Goal: Information Seeking & Learning: Learn about a topic

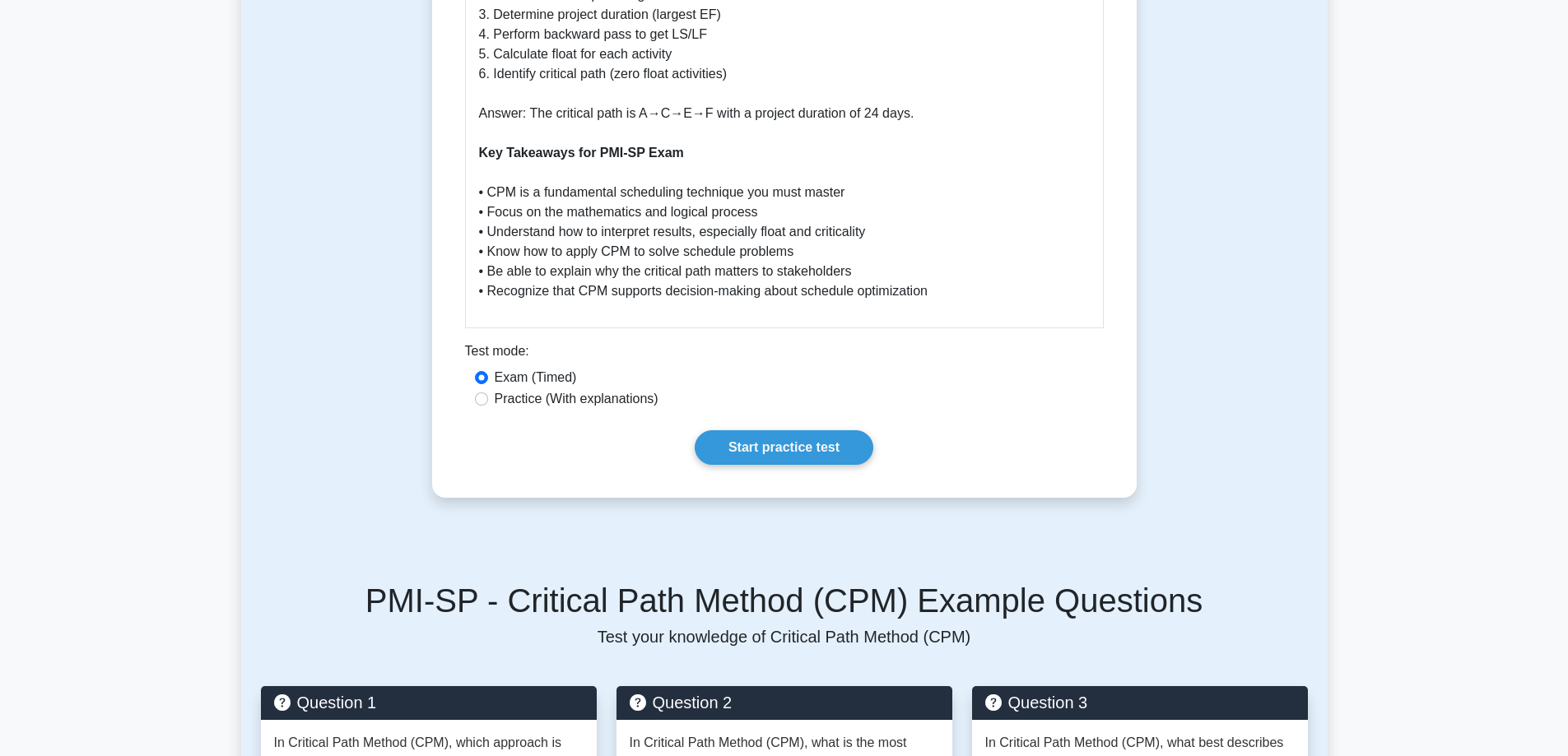
scroll to position [3290, 0]
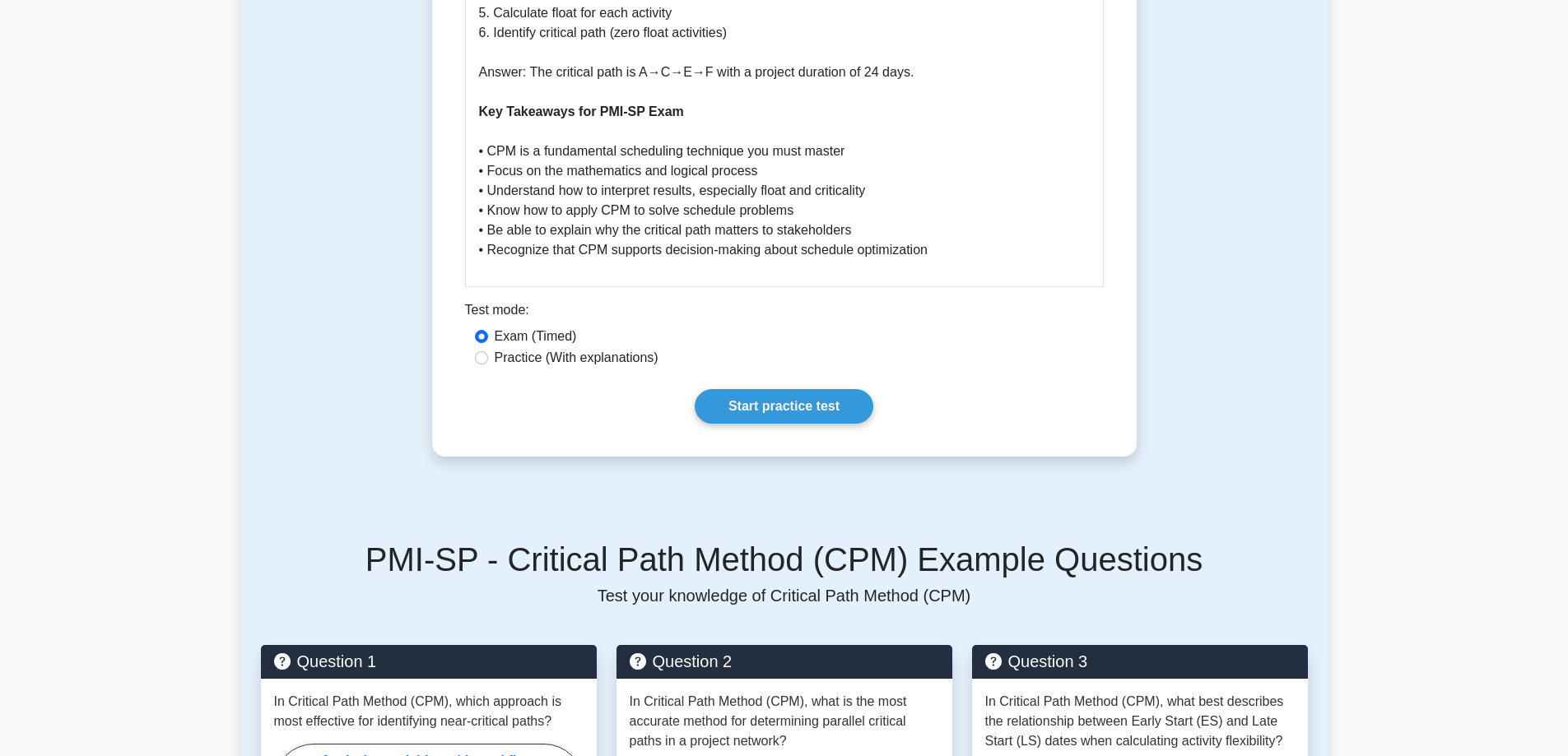
click at [614, 348] on label "Practice (With explanations)" at bounding box center [576, 358] width 164 height 20
click at [488, 351] on input "Practice (With explanations)" at bounding box center [481, 357] width 13 height 13
radio input "true"
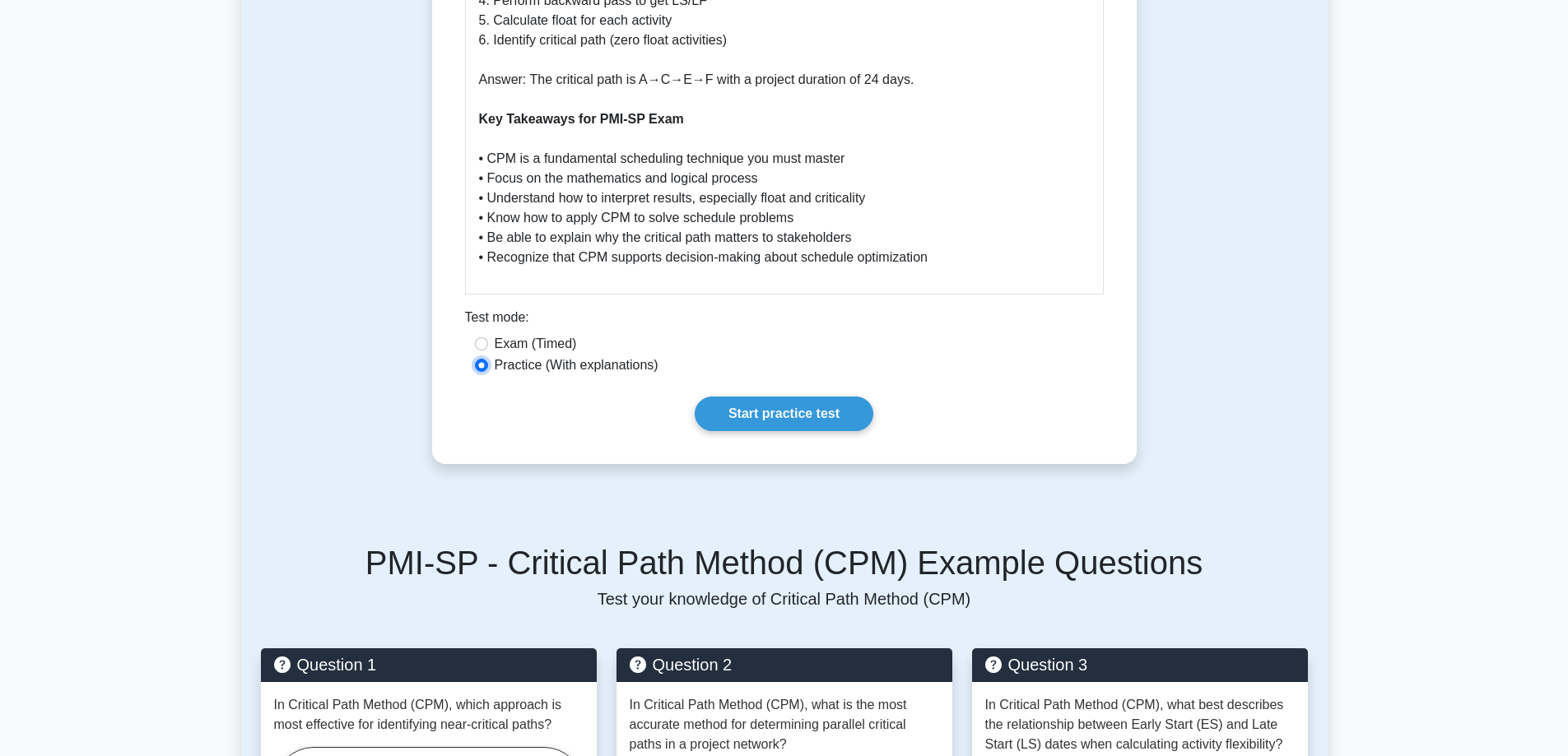
scroll to position [3372, 0]
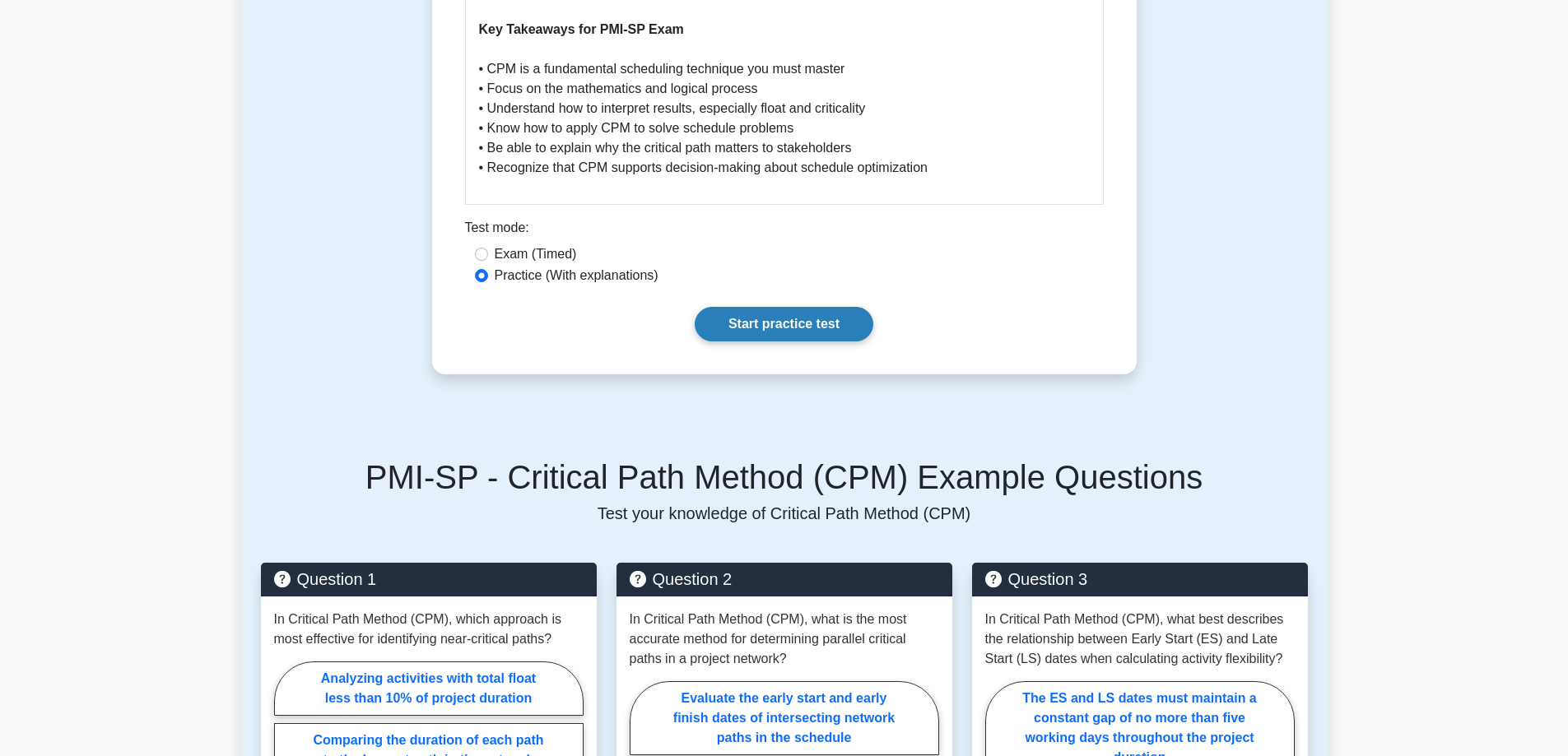
click at [786, 307] on link "Start practice test" at bounding box center [784, 324] width 179 height 34
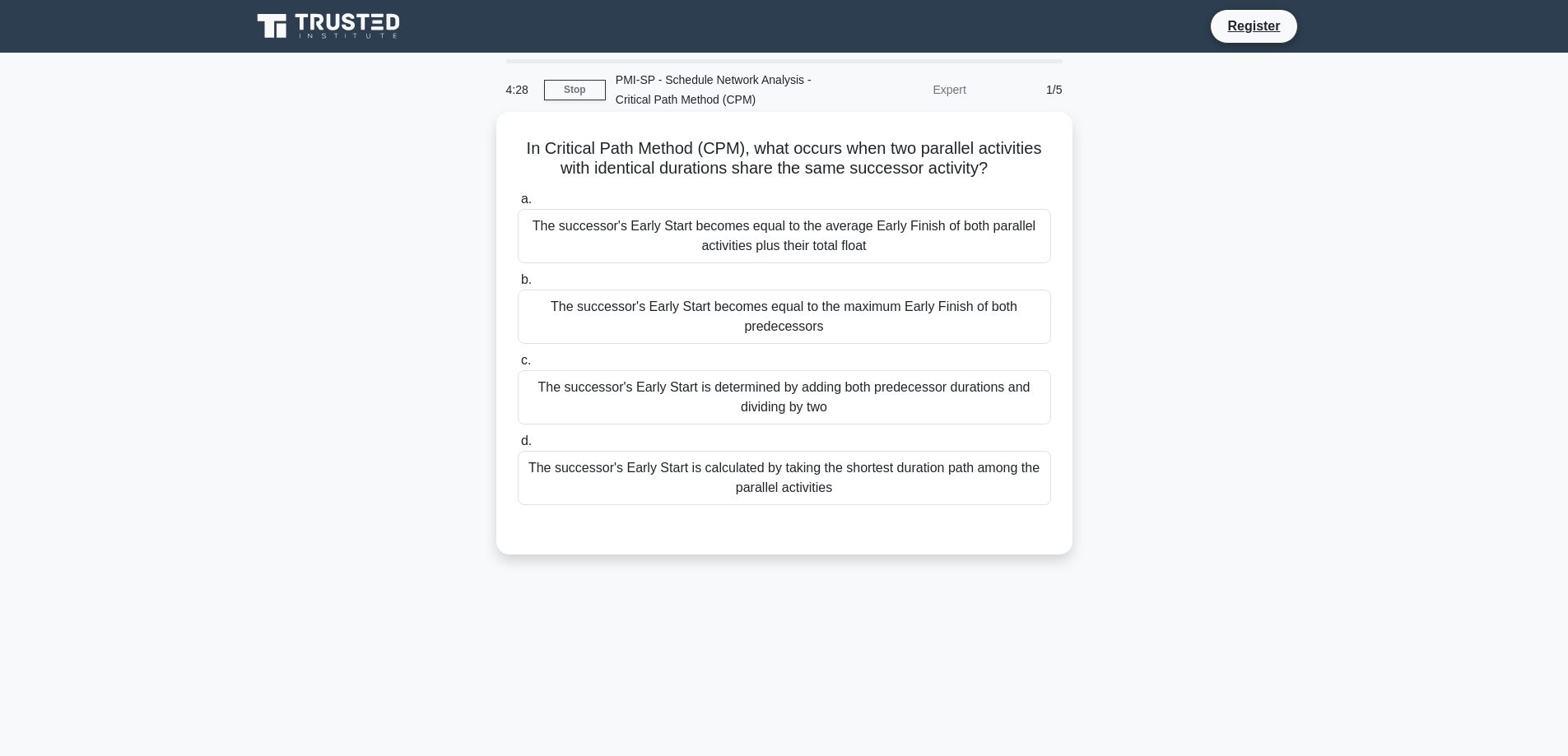
click at [998, 318] on div "The successor's Early Start becomes equal to the maximum Early Finish of both p…" at bounding box center [784, 317] width 533 height 54
click at [517, 285] on input "b. The successor's Early Start becomes equal to the maximum Early Finish of bot…" at bounding box center [517, 280] width 0 height 10
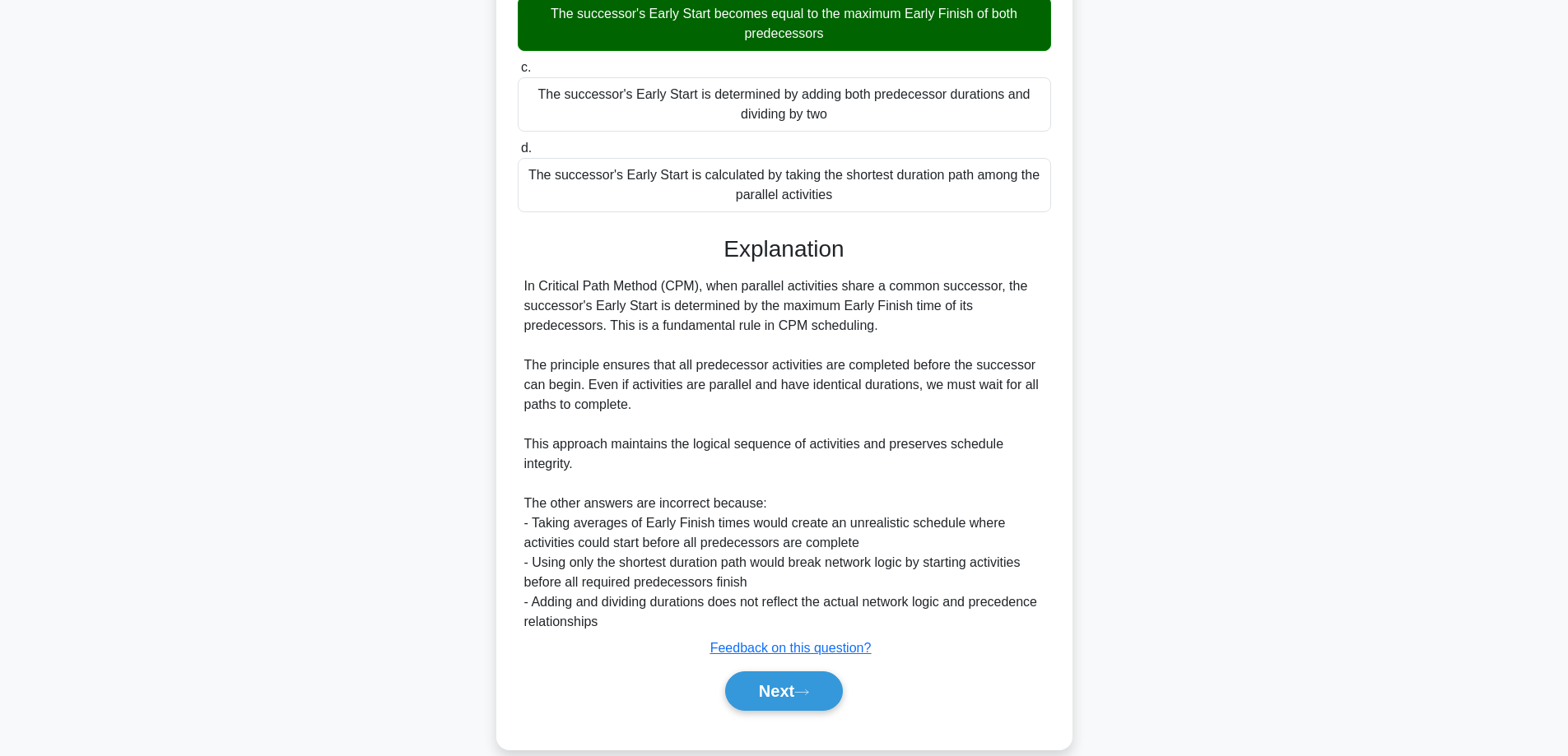
scroll to position [318, 0]
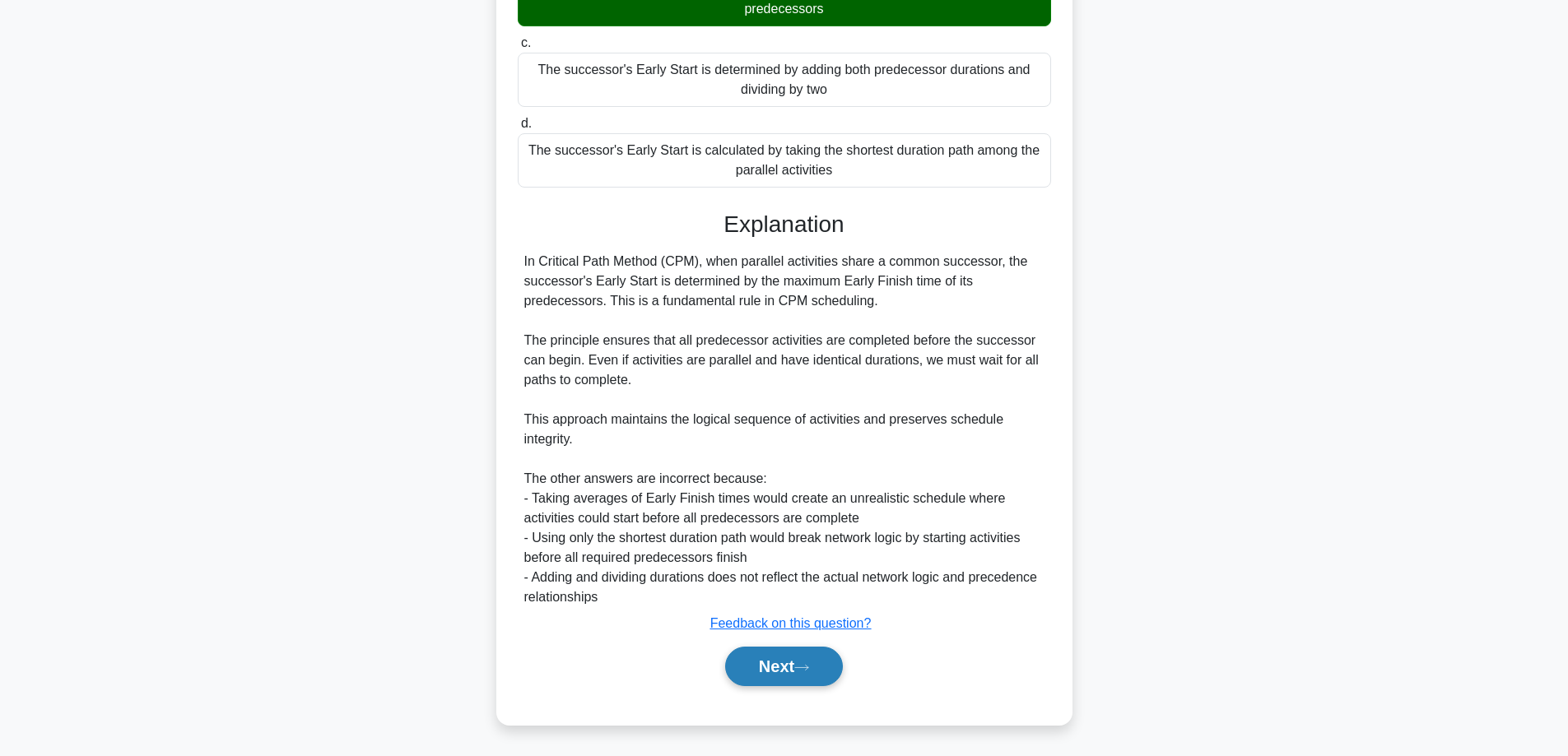
click at [751, 661] on button "Next" at bounding box center [784, 666] width 117 height 39
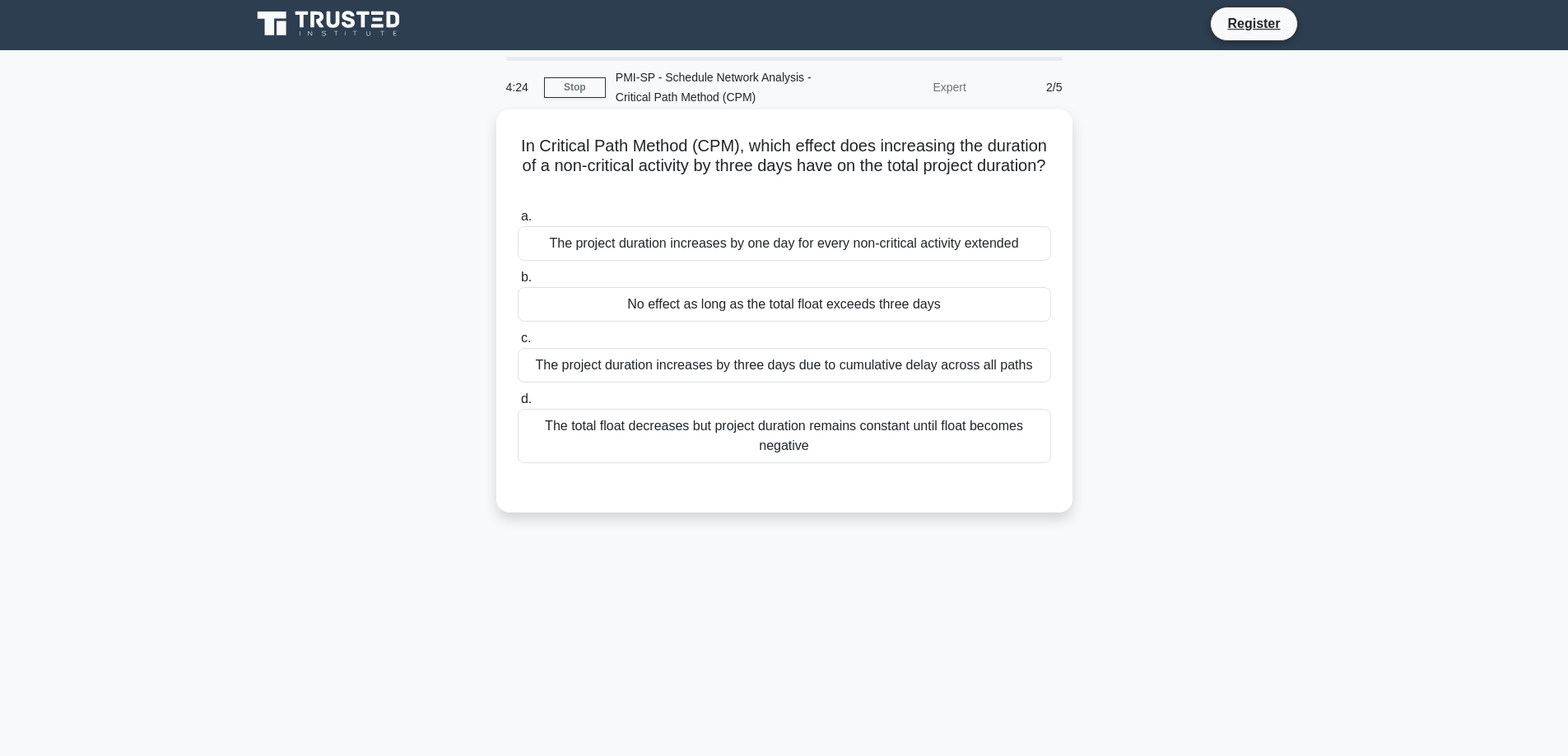
scroll to position [0, 0]
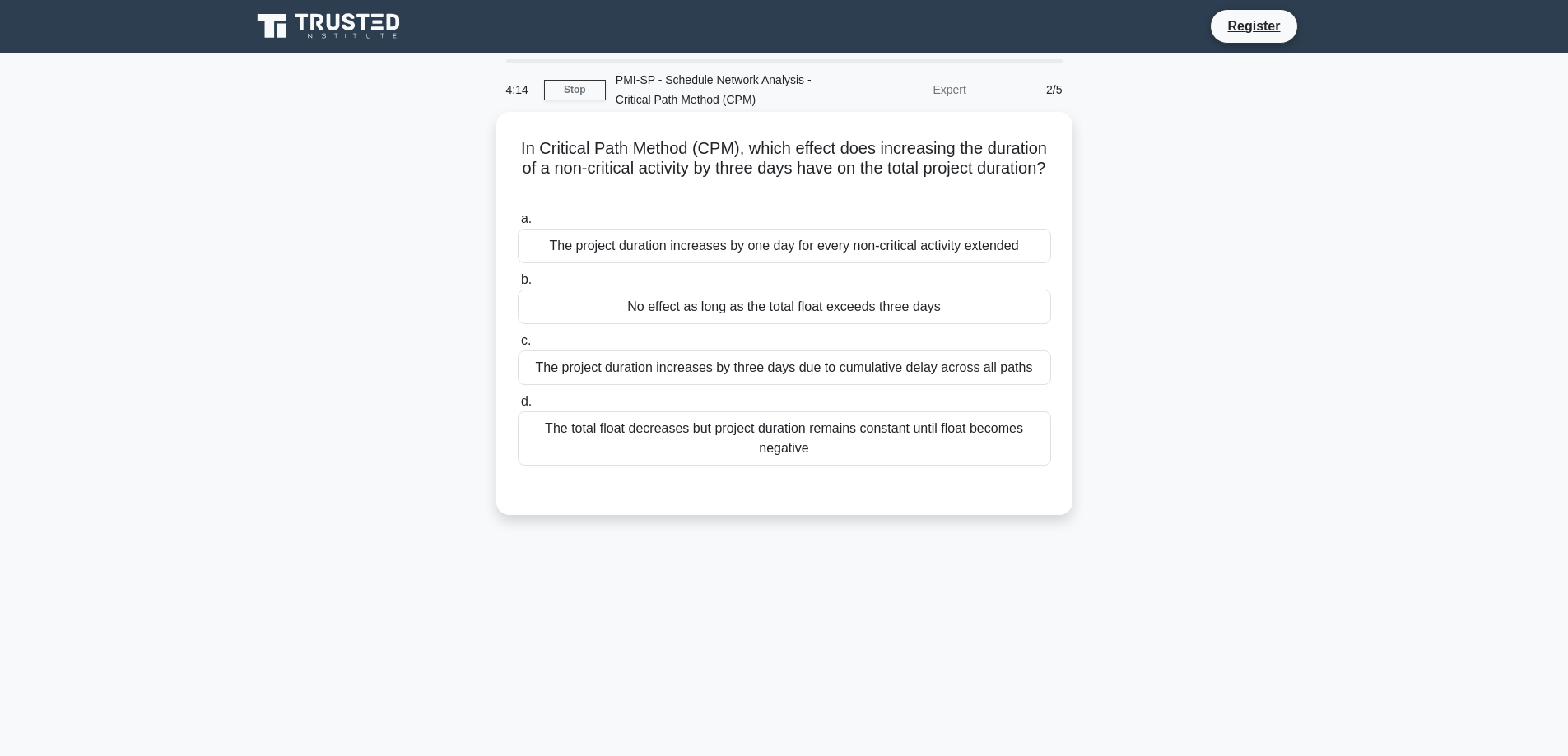
click at [738, 447] on div "The total float decreases but project duration remains constant until float bec…" at bounding box center [784, 438] width 533 height 54
click at [517, 407] on input "d. The total float decreases but project duration remains constant until float …" at bounding box center [517, 402] width 0 height 10
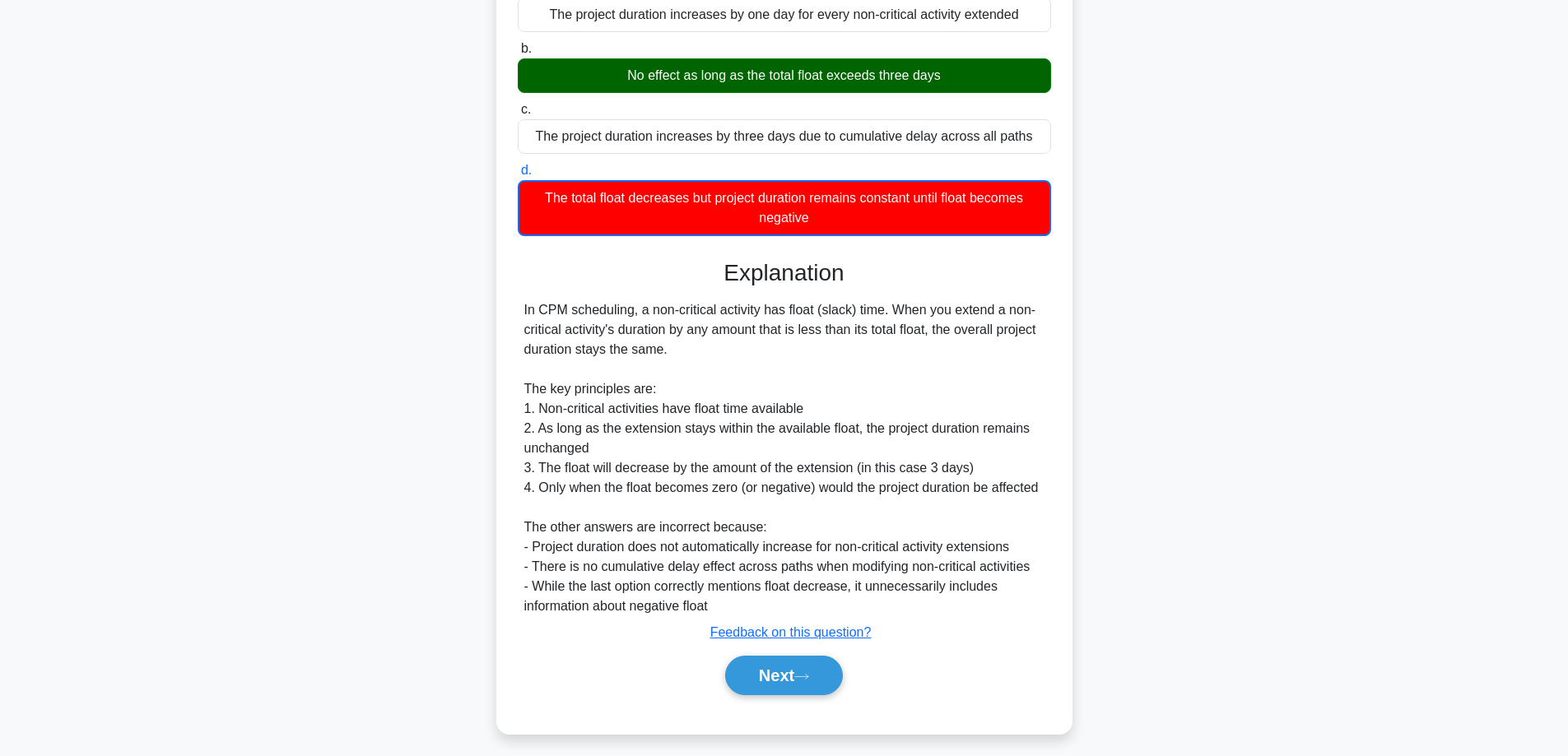
scroll to position [241, 0]
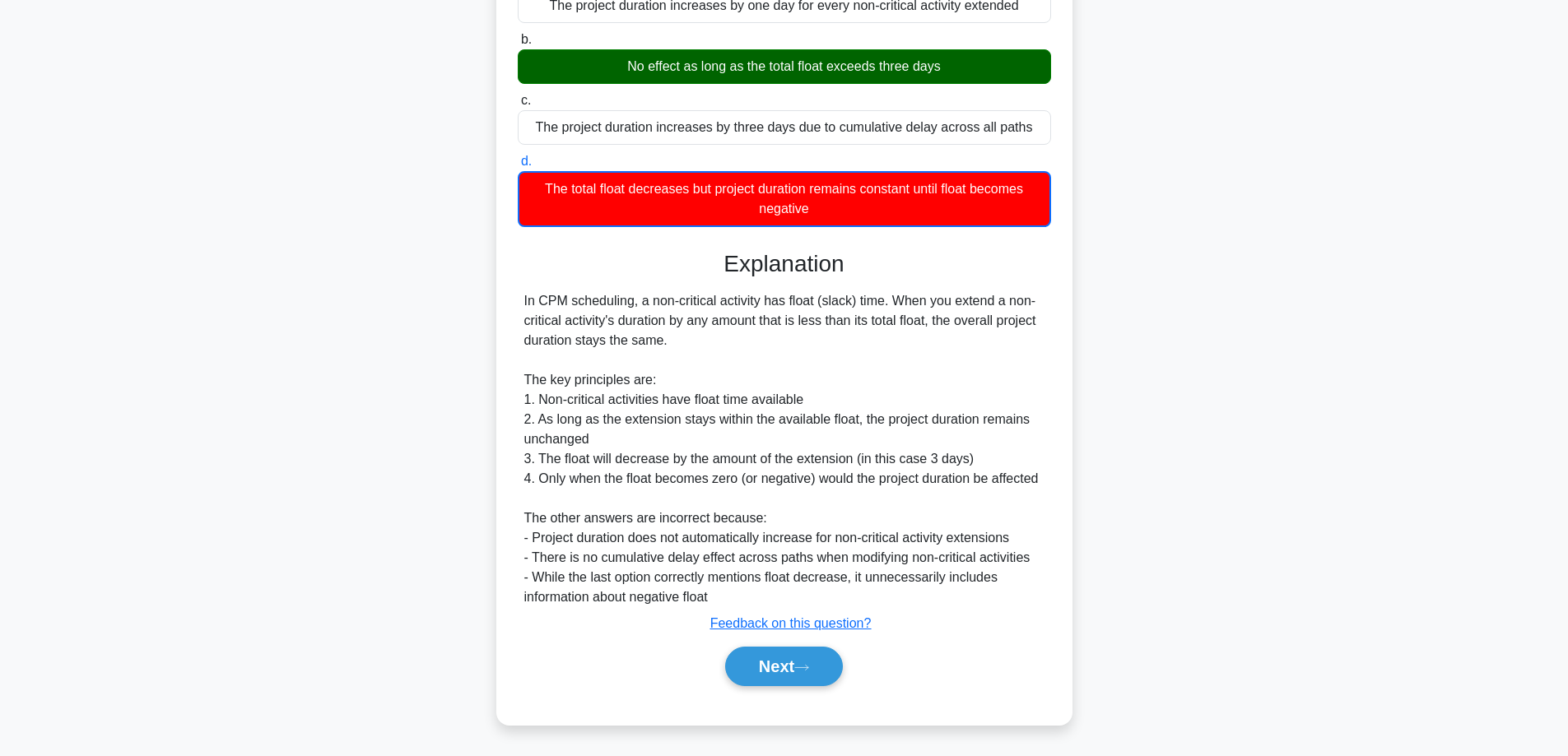
click at [816, 690] on div "Next" at bounding box center [784, 666] width 533 height 52
click at [819, 673] on button "Next" at bounding box center [784, 666] width 117 height 39
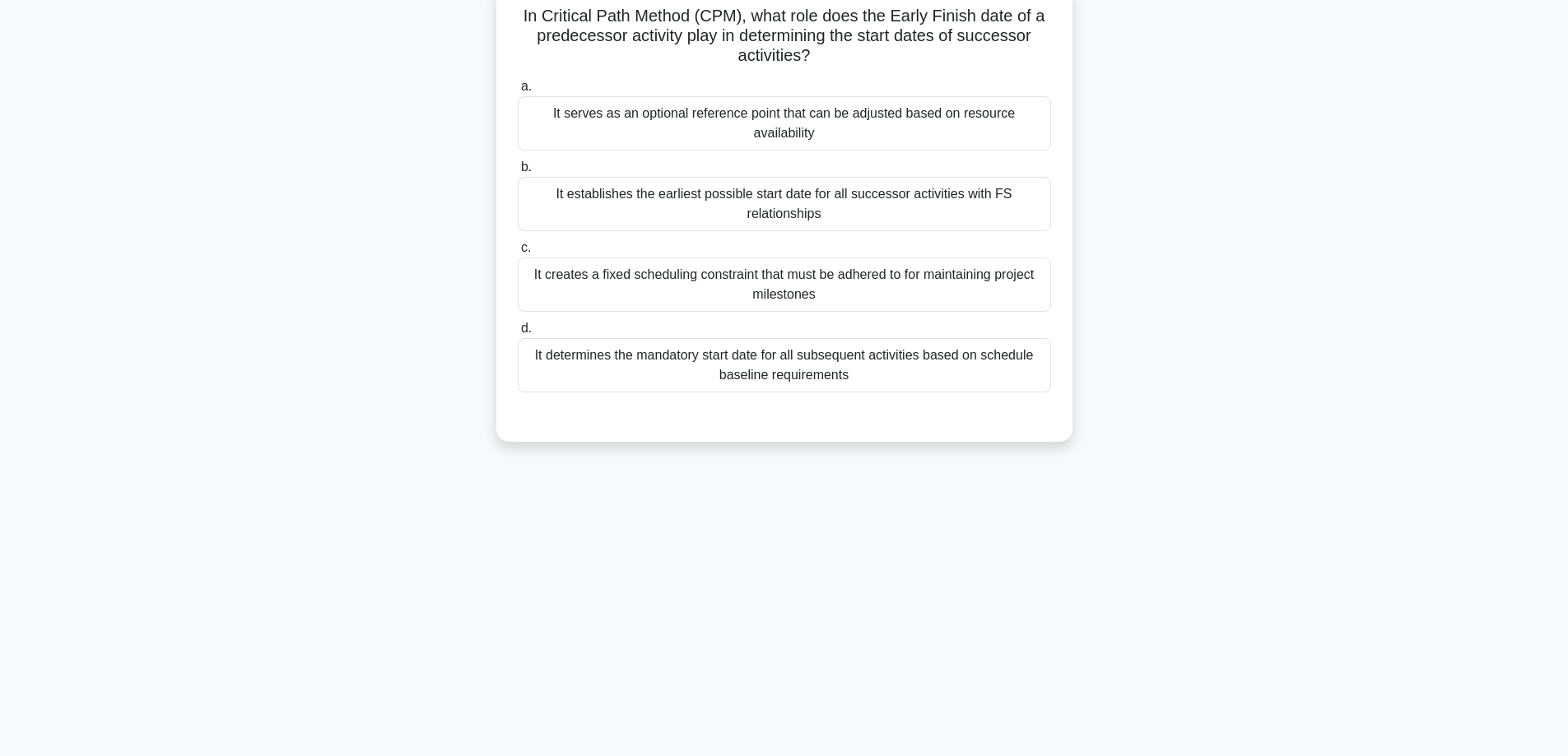
scroll to position [0, 0]
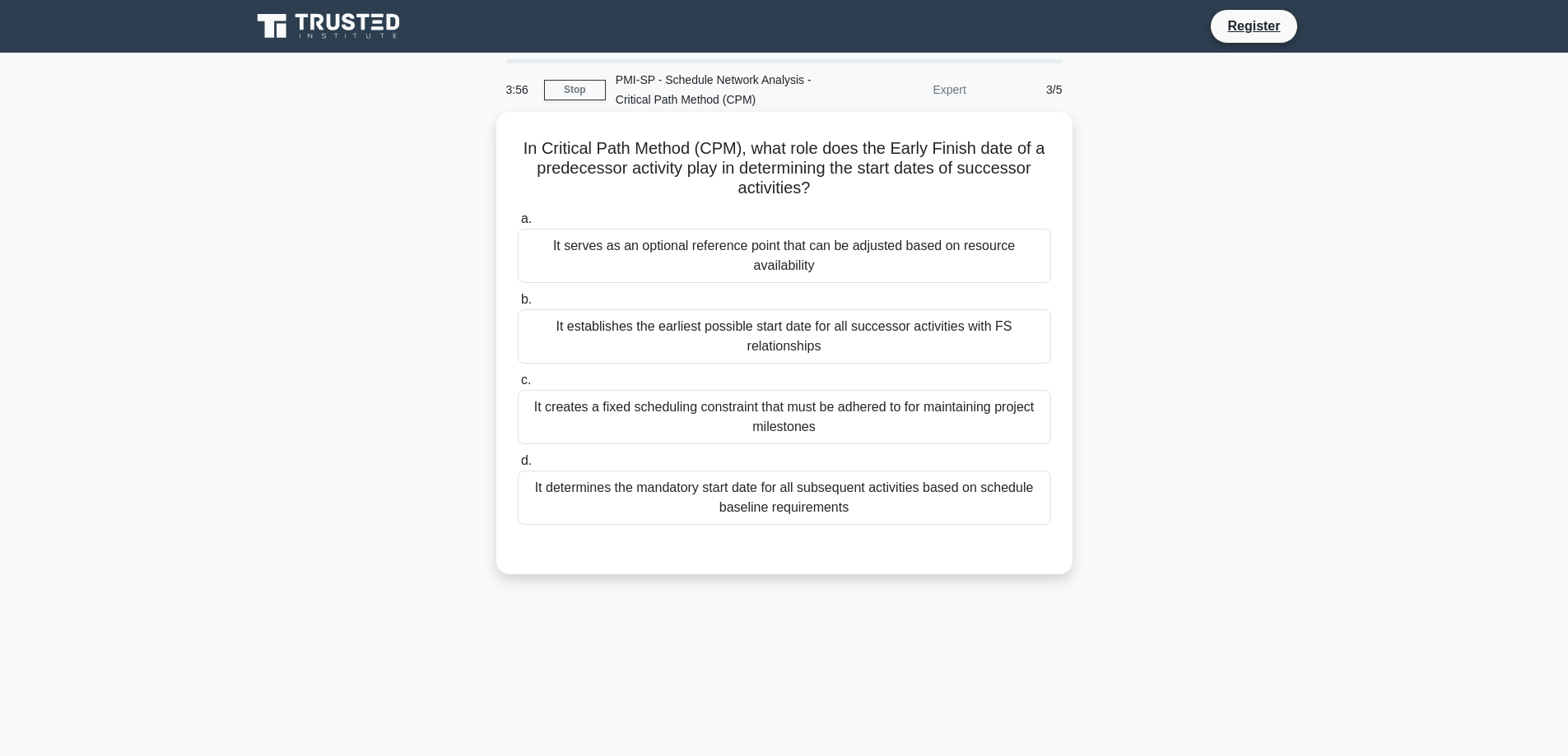
click at [763, 494] on div "It determines the mandatory start date for all subsequent activities based on s…" at bounding box center [784, 498] width 533 height 54
click at [517, 466] on input "d. It determines the mandatory start date for all subsequent activities based o…" at bounding box center [517, 461] width 0 height 10
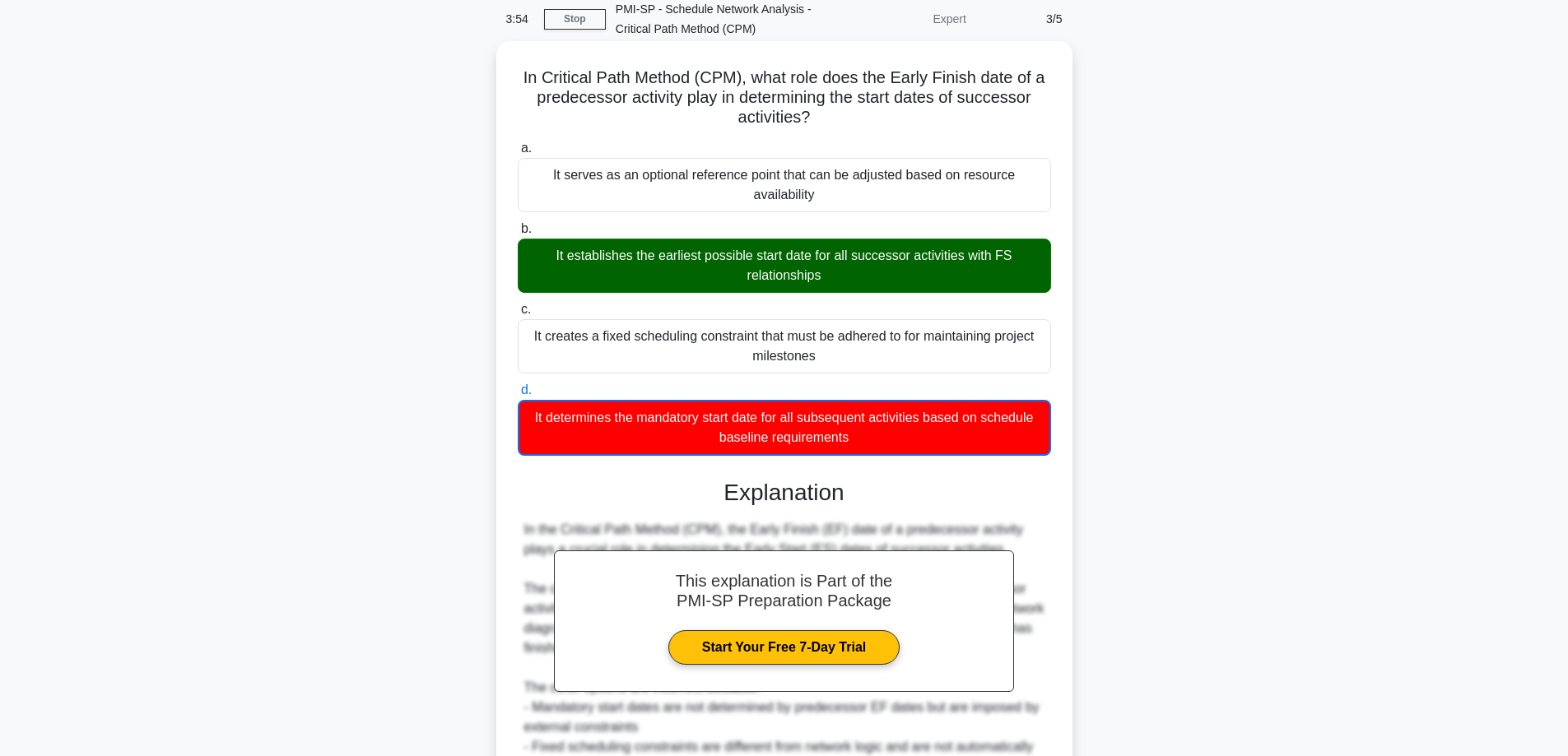
scroll to position [300, 0]
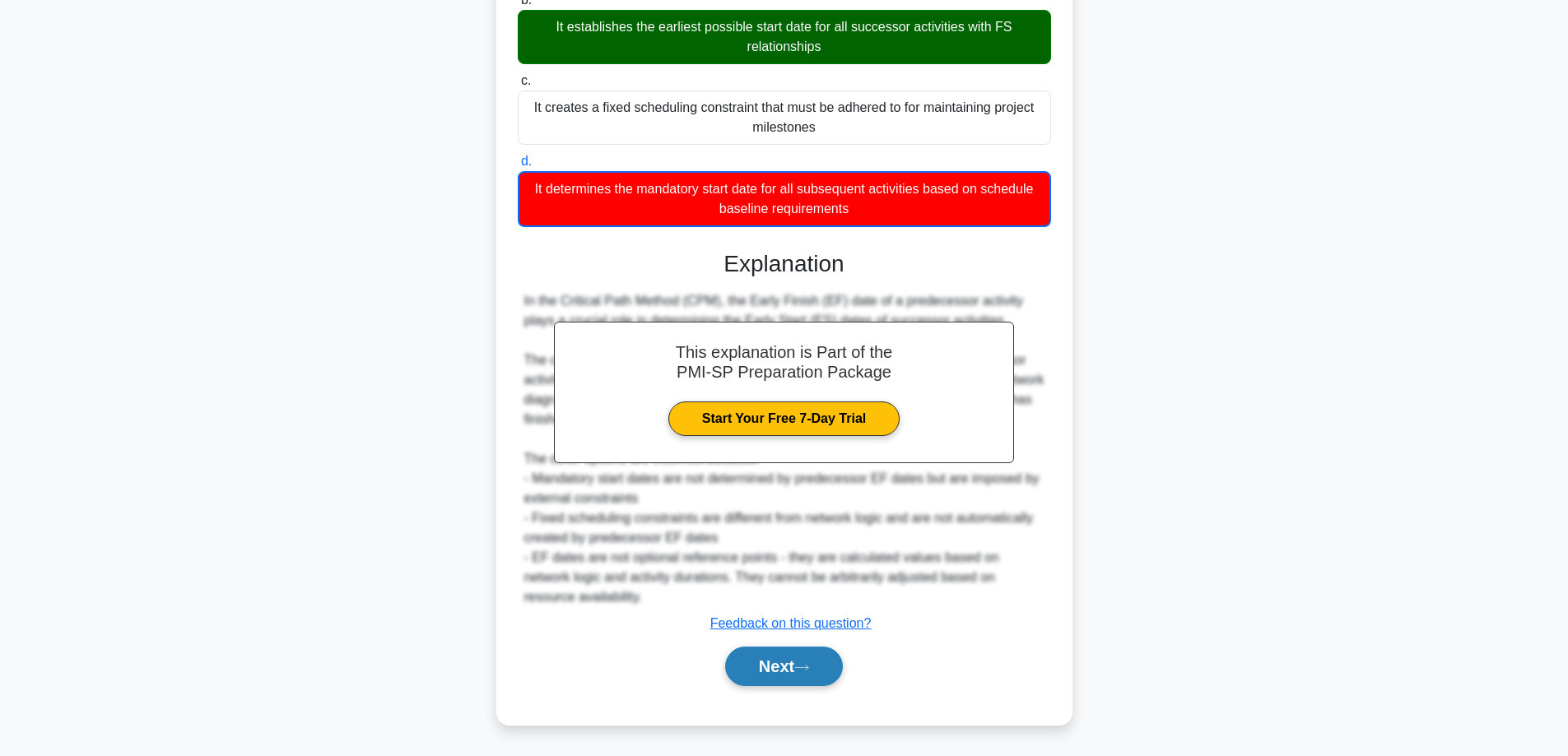
click at [798, 647] on button "Next" at bounding box center [784, 666] width 117 height 39
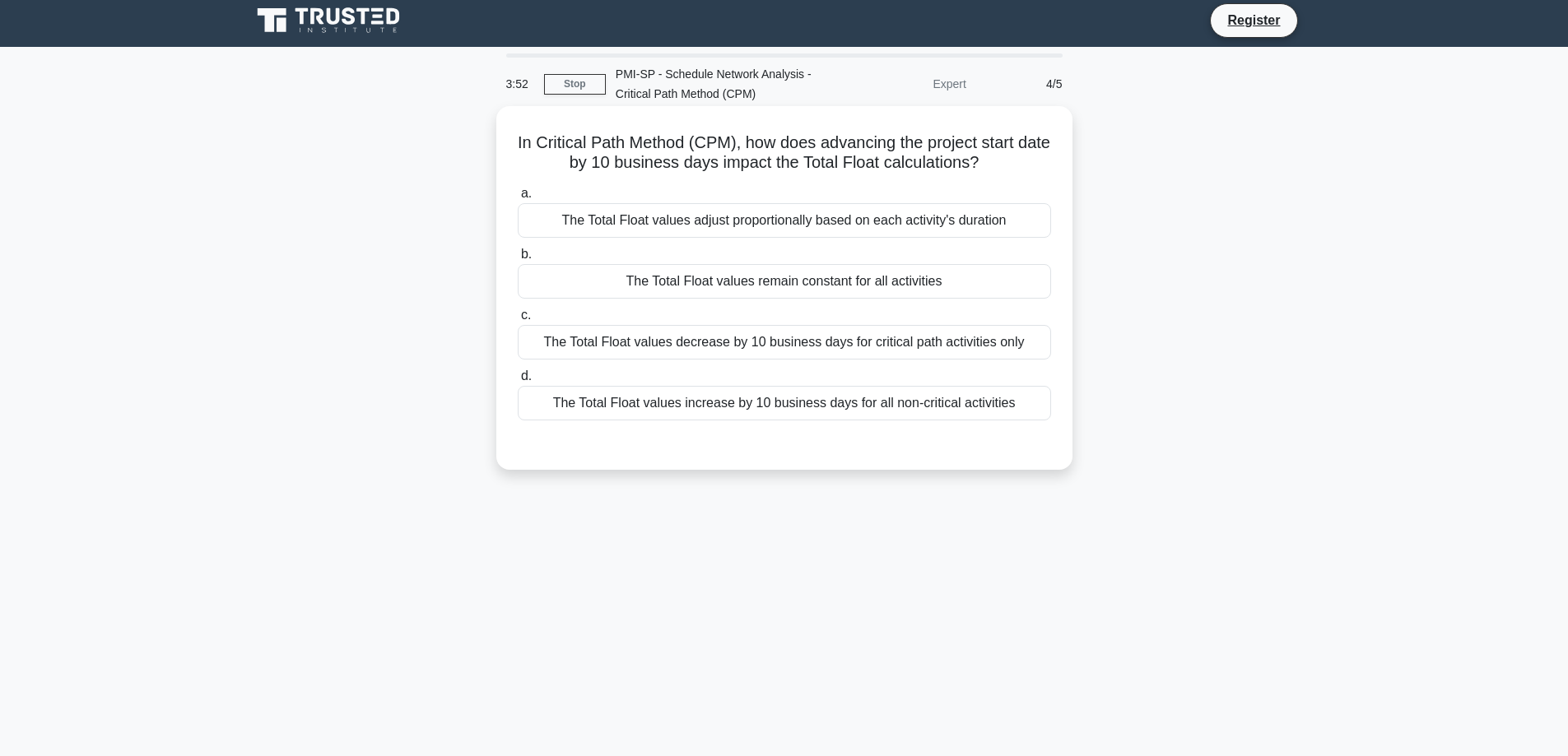
scroll to position [0, 0]
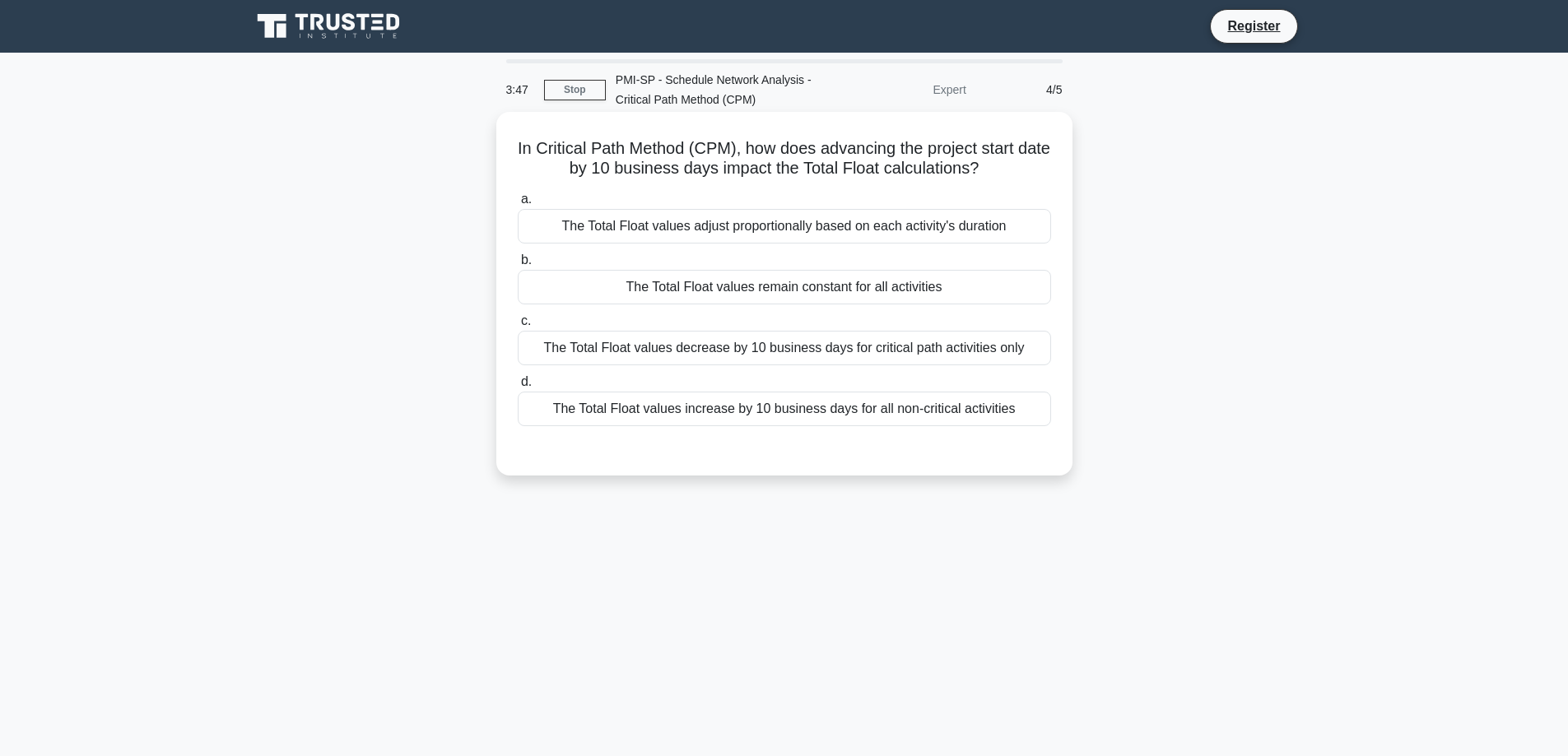
click at [686, 292] on div "The Total Float values remain constant for all activities" at bounding box center [784, 286] width 533 height 34
click at [517, 266] on input "b. The Total Float values remain constant for all activities" at bounding box center [517, 260] width 0 height 10
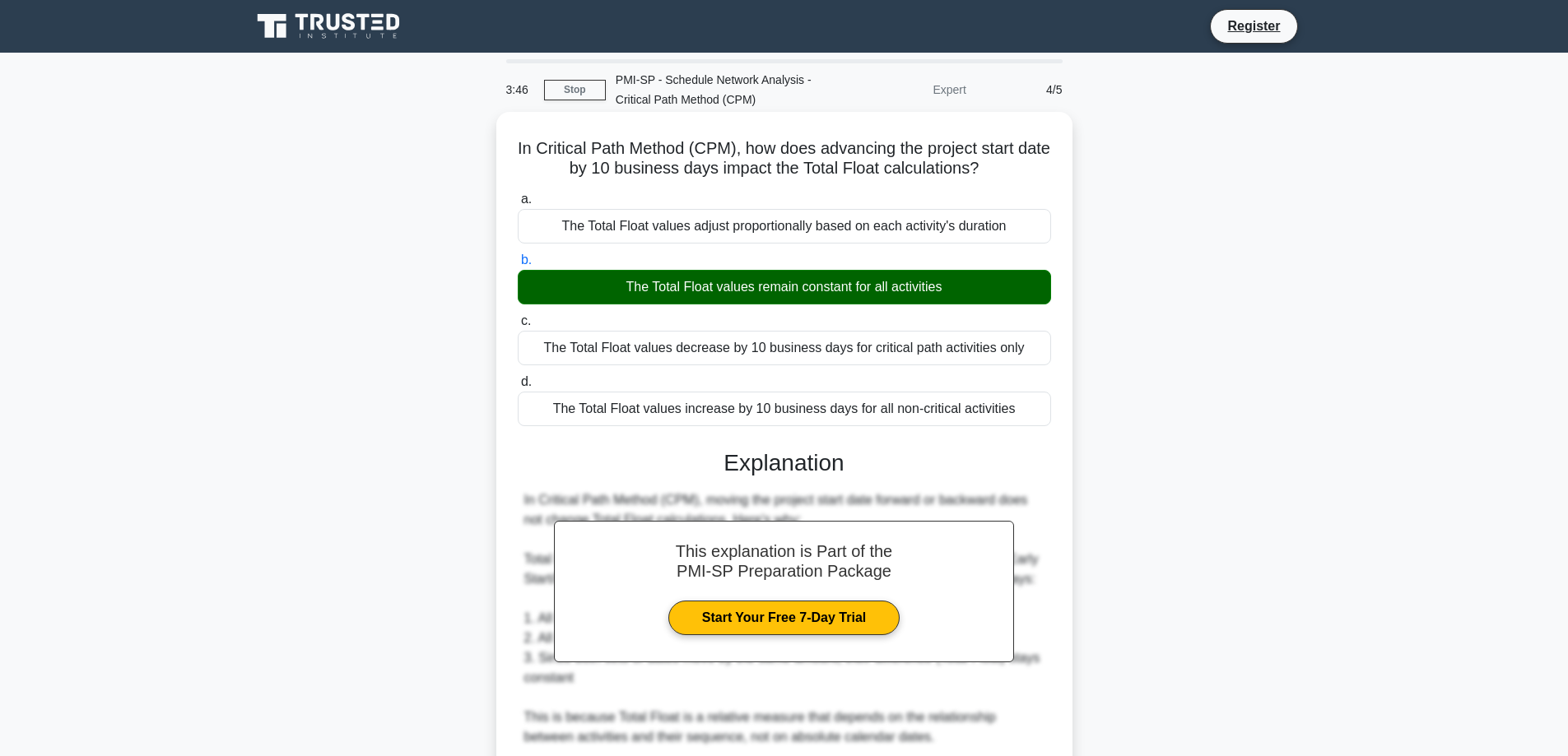
scroll to position [240, 0]
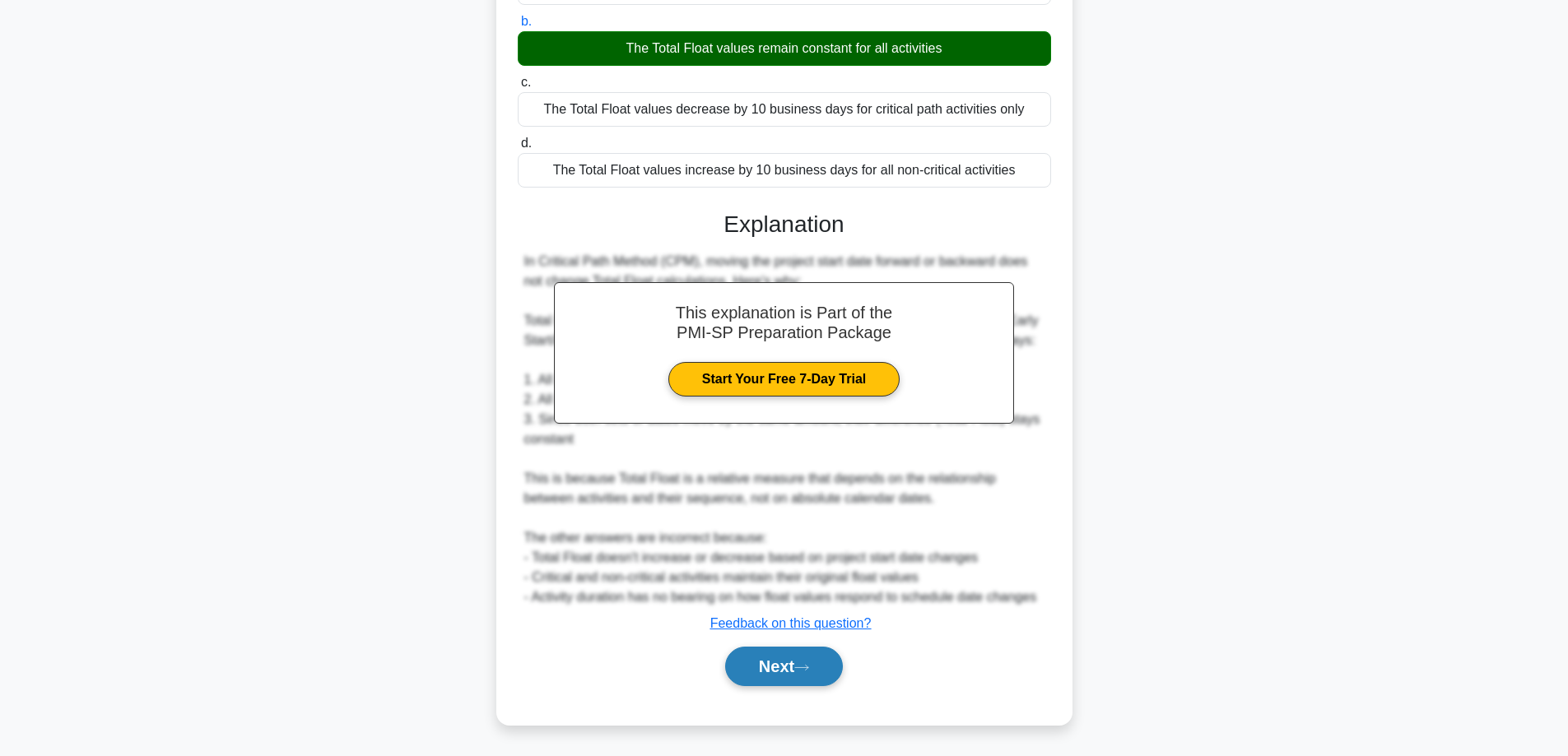
click at [797, 665] on button "Next" at bounding box center [784, 666] width 117 height 39
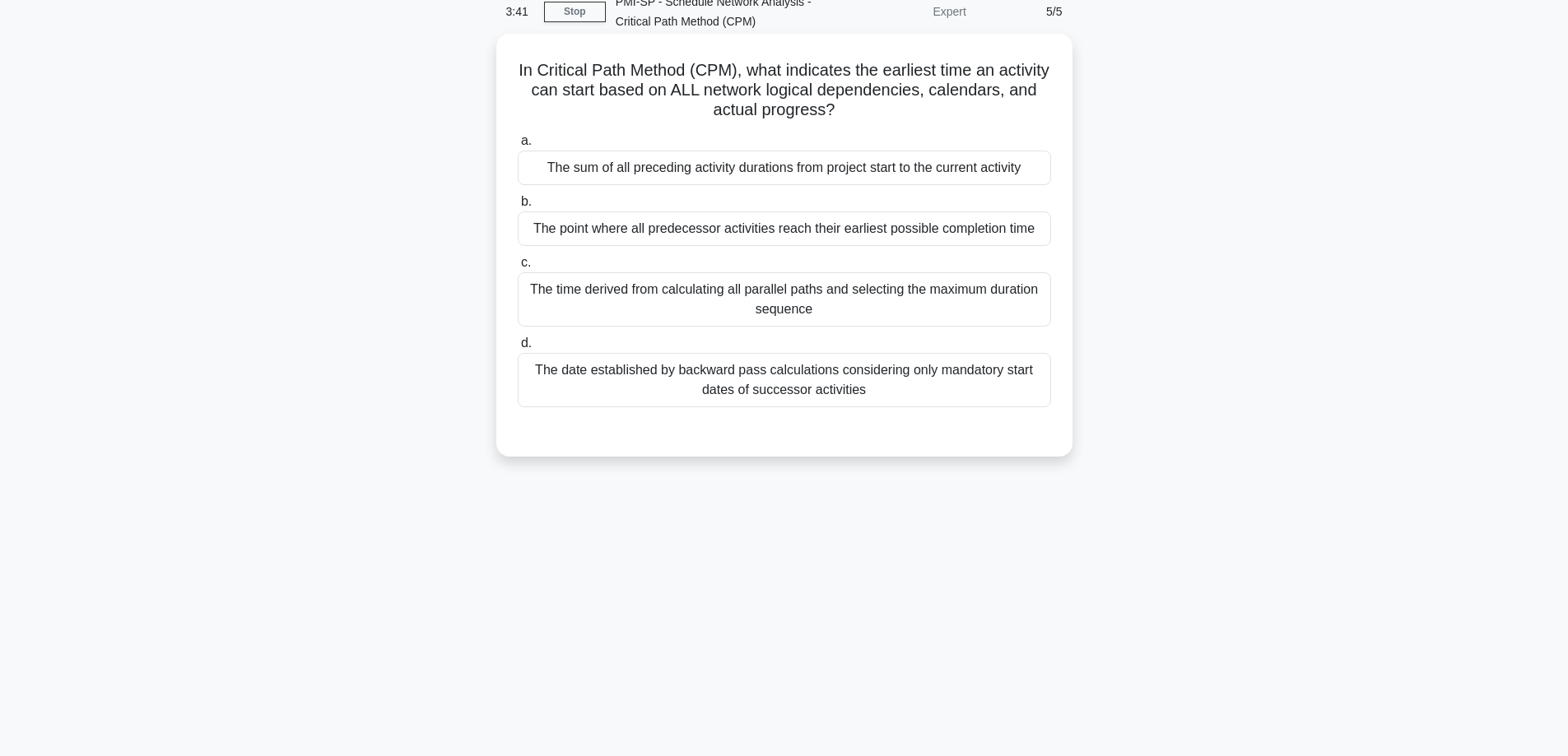
scroll to position [132, 0]
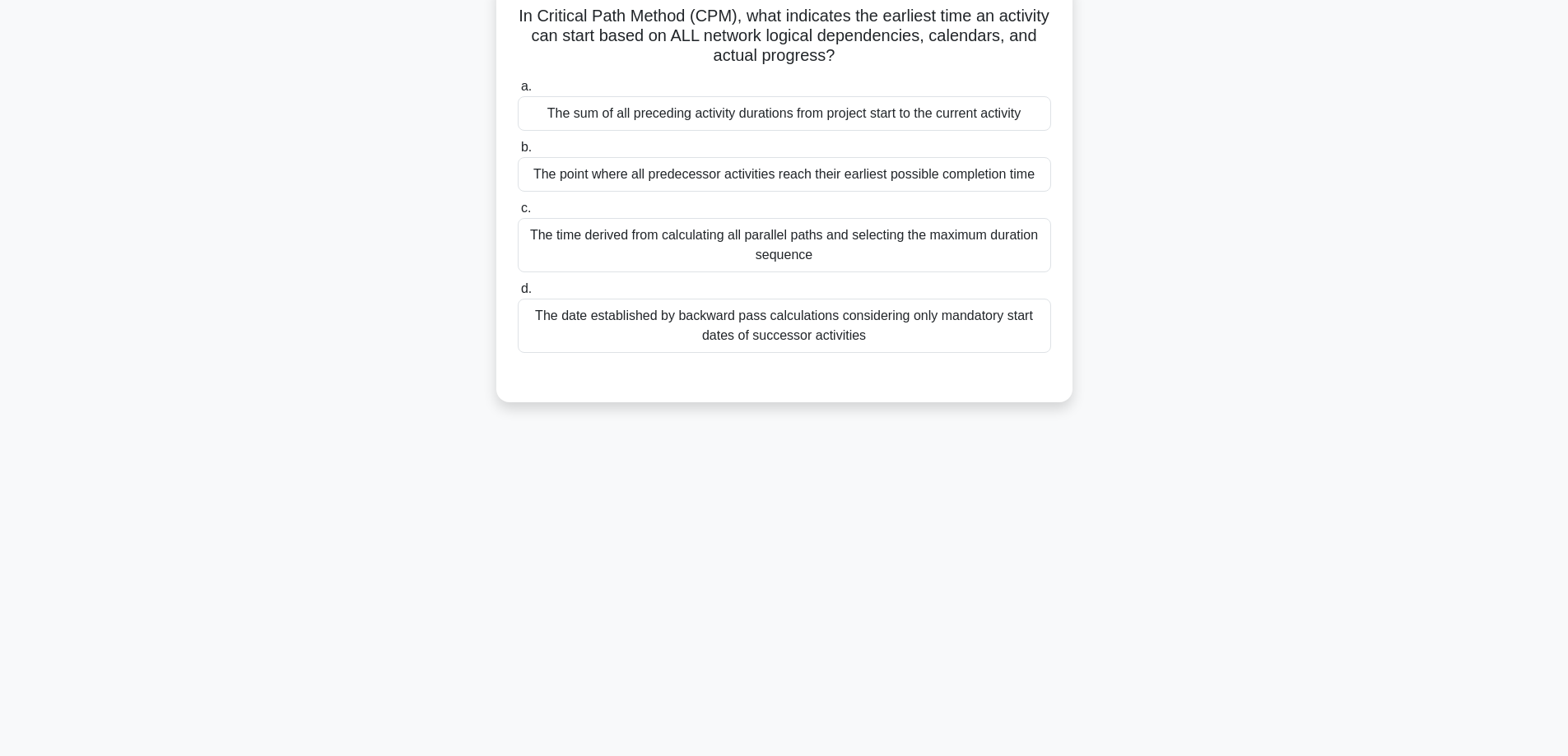
click at [752, 259] on div "The time derived from calculating all parallel paths and selecting the maximum …" at bounding box center [784, 245] width 533 height 54
click at [517, 214] on input "c. The time derived from calculating all parallel paths and selecting the maxim…" at bounding box center [517, 208] width 0 height 10
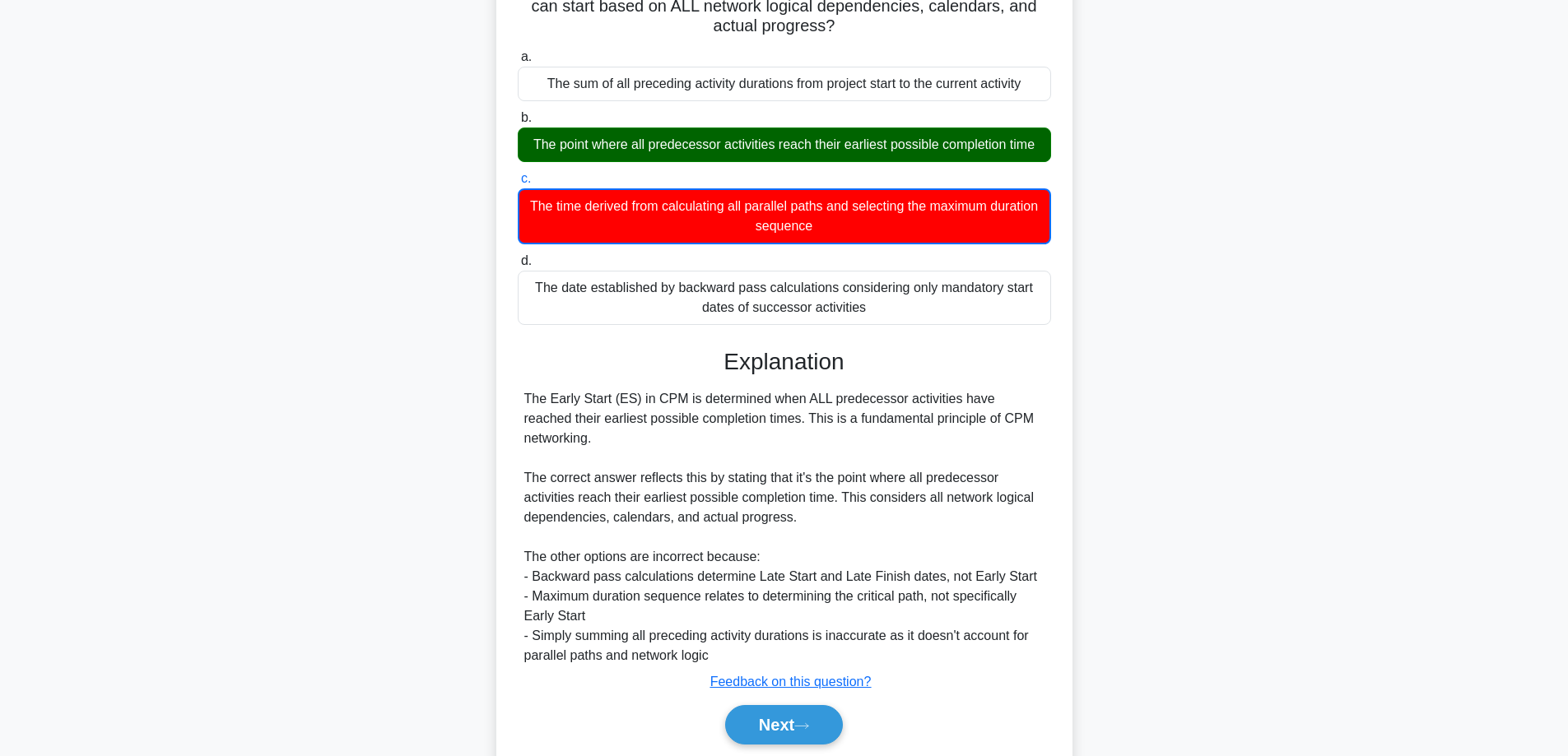
scroll to position [221, 0]
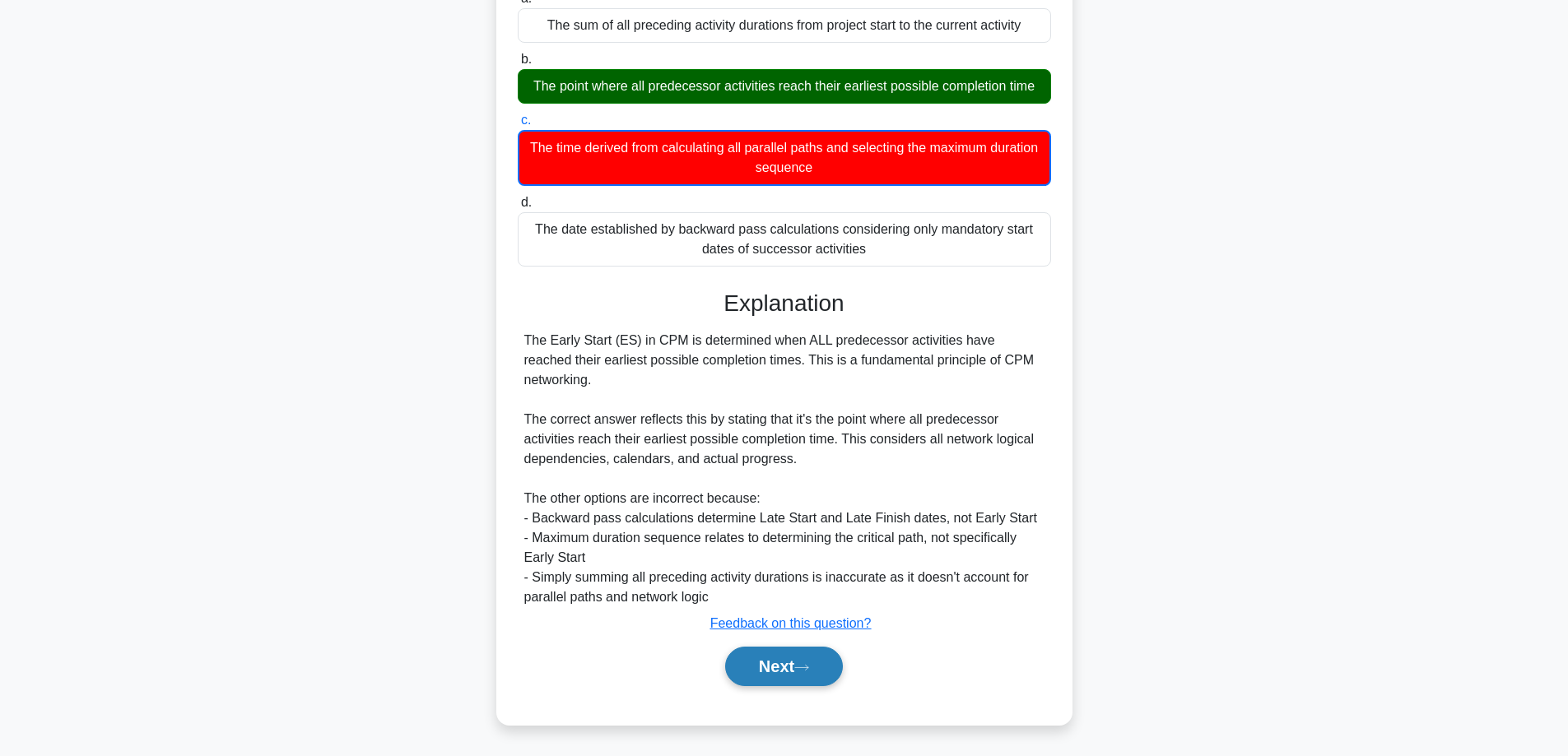
click at [798, 658] on button "Next" at bounding box center [784, 666] width 117 height 39
